Goal: Information Seeking & Learning: Learn about a topic

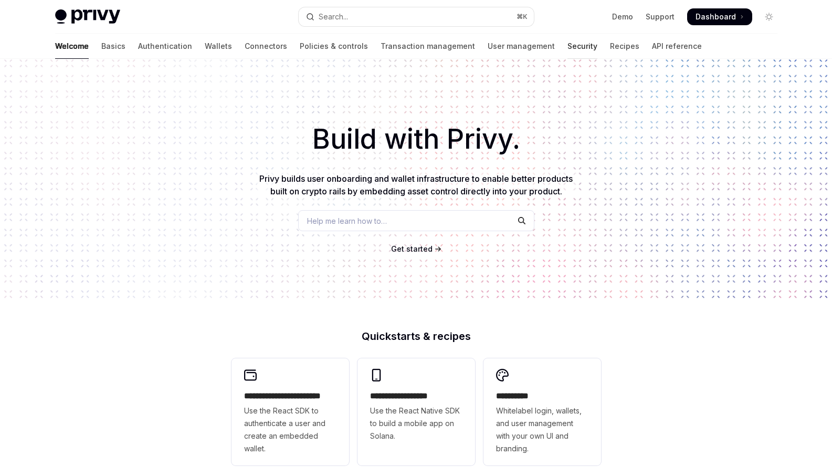
click at [568, 49] on link "Security" at bounding box center [583, 46] width 30 height 25
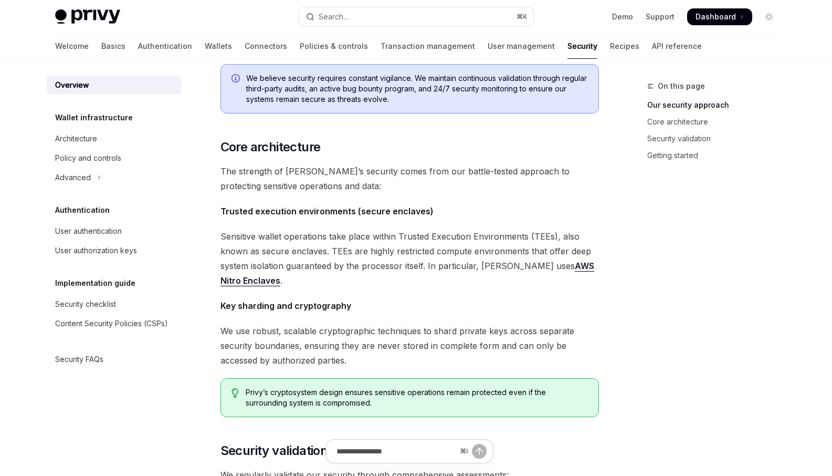
scroll to position [266, 0]
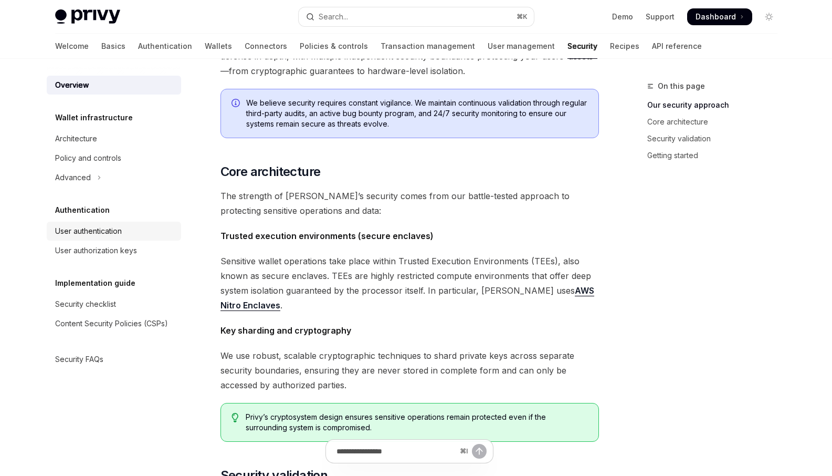
click at [114, 233] on div "User authentication" at bounding box center [88, 231] width 67 height 13
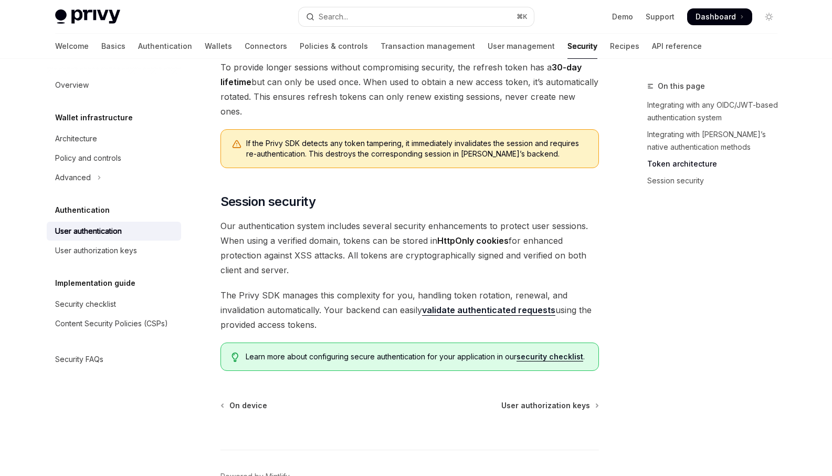
scroll to position [840, 0]
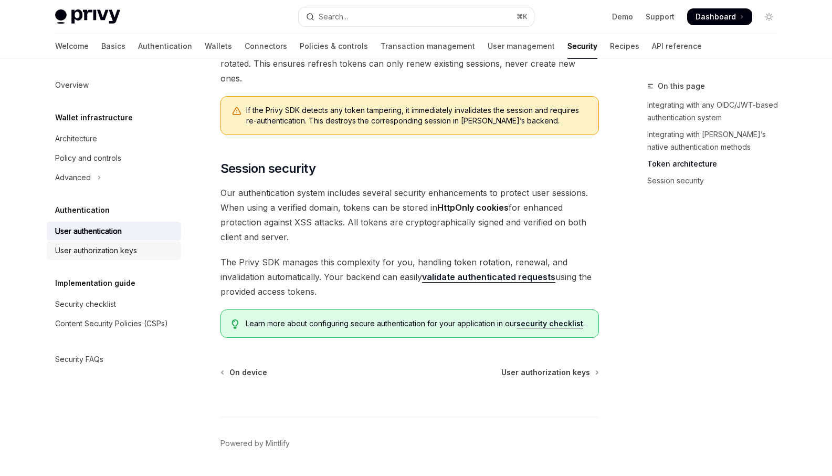
click at [133, 250] on div "User authorization keys" at bounding box center [96, 250] width 82 height 13
type textarea "*"
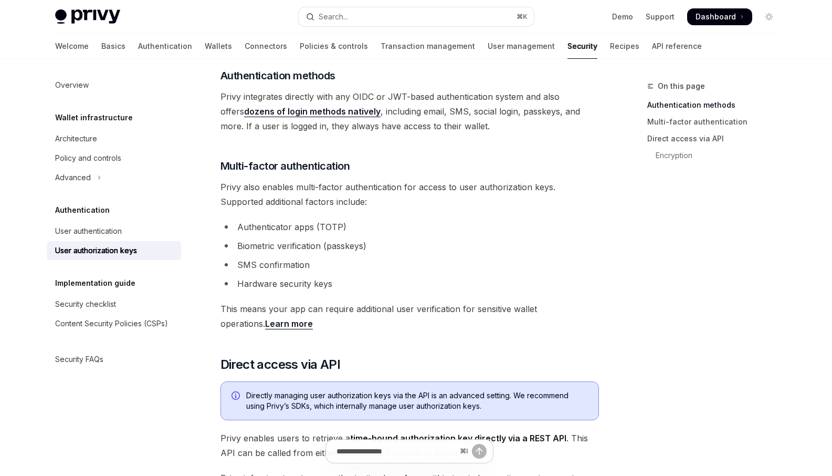
scroll to position [226, 0]
click at [382, 223] on li "Authenticator apps (TOTP)" at bounding box center [409, 227] width 379 height 15
click at [383, 246] on li "Biometric verification (passkeys)" at bounding box center [409, 246] width 379 height 15
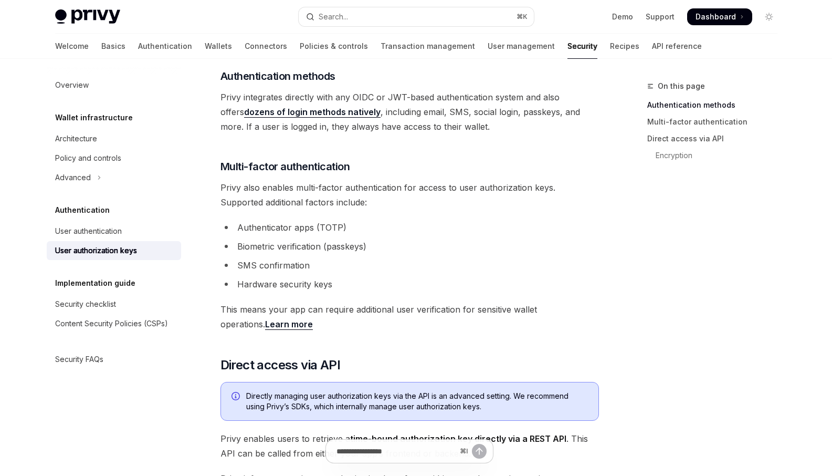
click at [383, 246] on li "Biometric verification (passkeys)" at bounding box center [409, 246] width 379 height 15
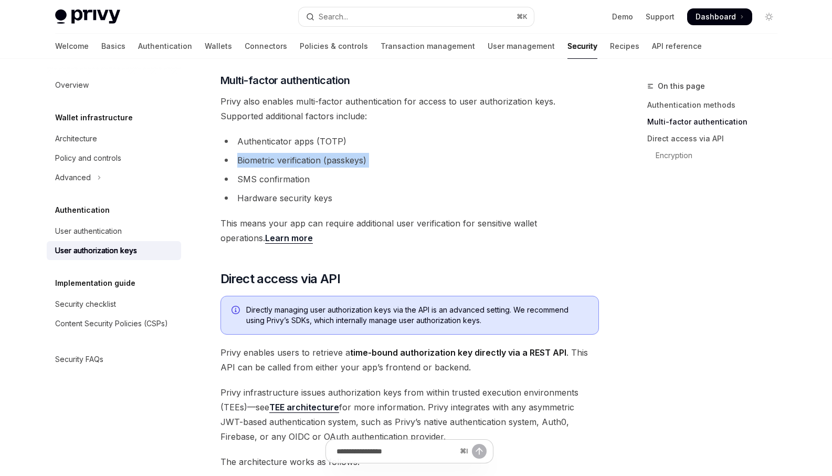
scroll to position [314, 0]
